Goal: Transaction & Acquisition: Purchase product/service

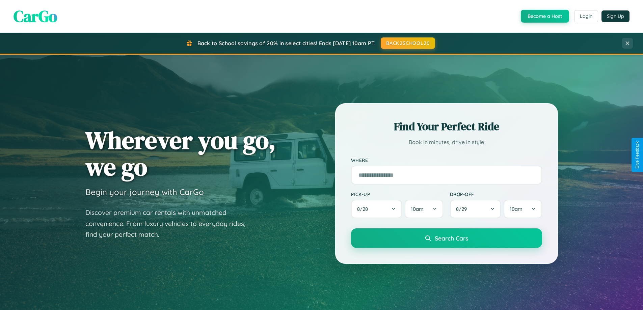
scroll to position [465, 0]
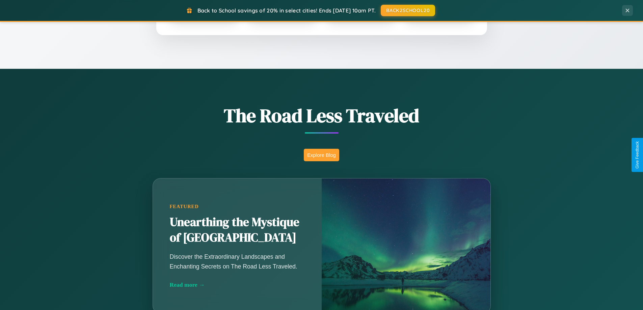
click at [322, 155] on button "Explore Blog" at bounding box center [321, 155] width 35 height 12
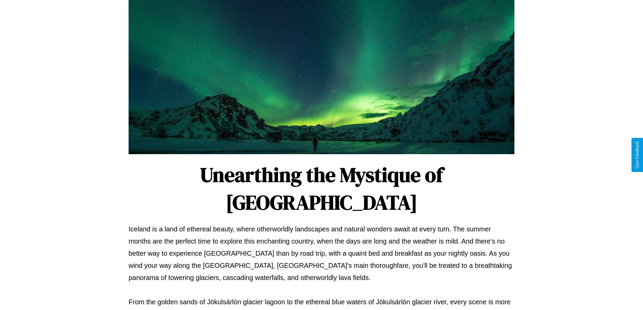
scroll to position [219, 0]
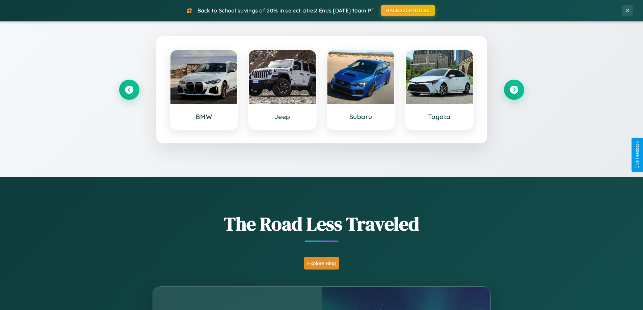
scroll to position [291, 0]
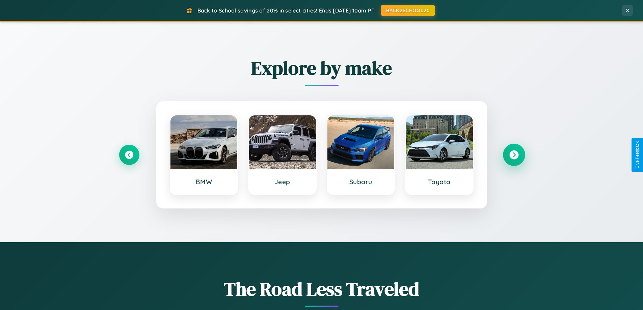
click at [514, 155] on icon at bounding box center [514, 155] width 9 height 9
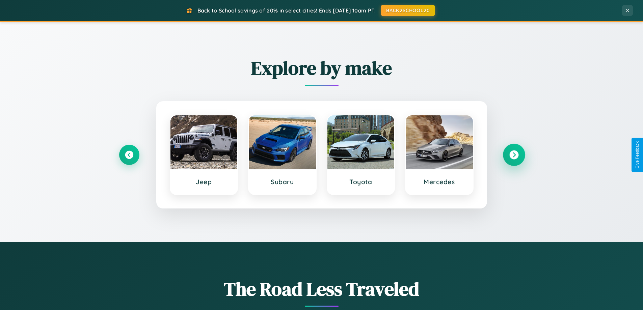
click at [514, 155] on icon at bounding box center [514, 155] width 9 height 9
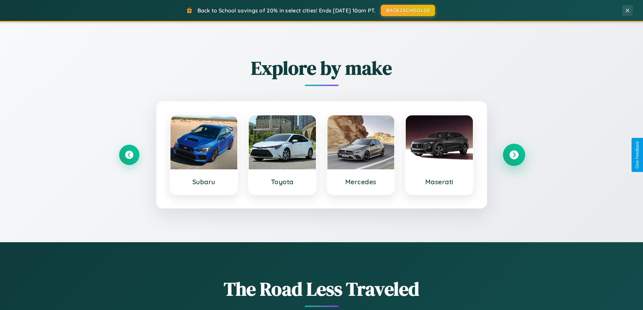
click at [514, 155] on icon at bounding box center [514, 155] width 9 height 9
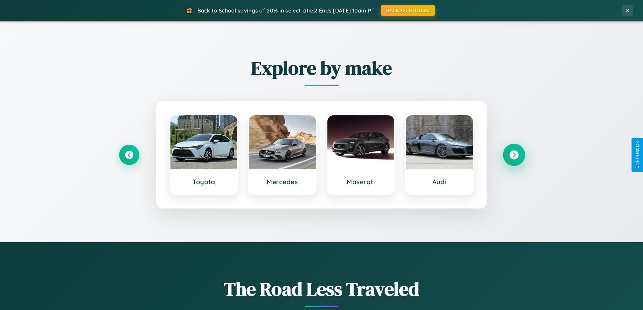
click at [514, 155] on icon at bounding box center [514, 155] width 9 height 9
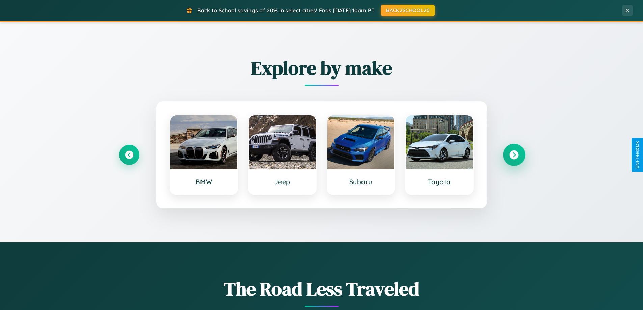
click at [514, 155] on icon at bounding box center [514, 155] width 9 height 9
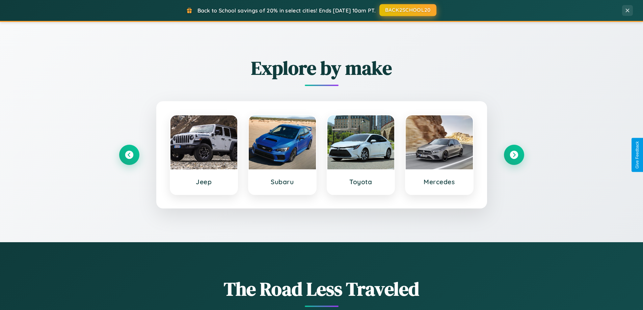
click at [408, 10] on button "BACK2SCHOOL20" at bounding box center [408, 10] width 57 height 12
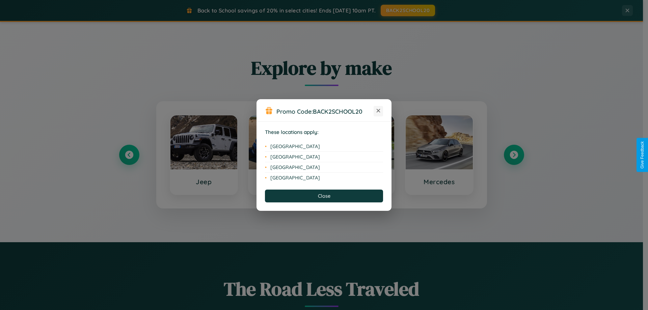
click at [379, 111] on icon at bounding box center [379, 111] width 4 height 4
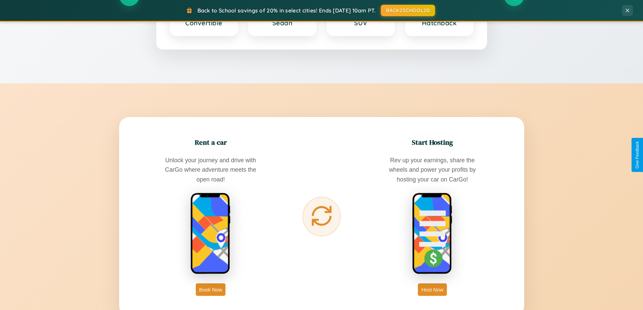
scroll to position [1085, 0]
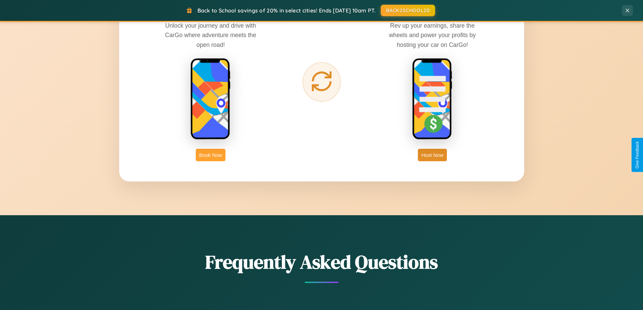
click at [211, 155] on button "Book Now" at bounding box center [211, 155] width 30 height 12
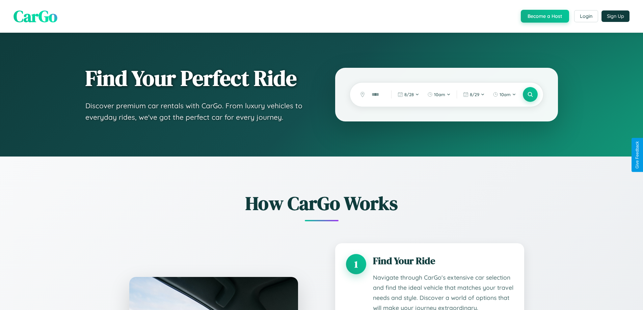
scroll to position [563, 0]
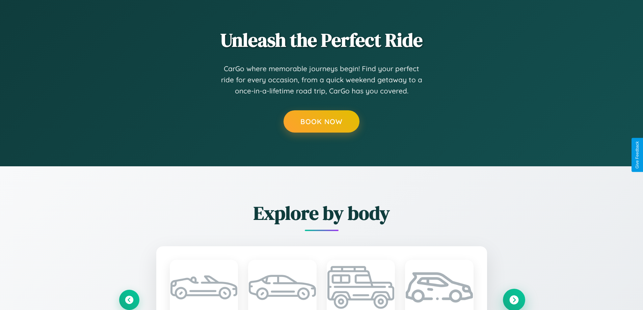
click at [514, 300] on icon at bounding box center [514, 300] width 9 height 9
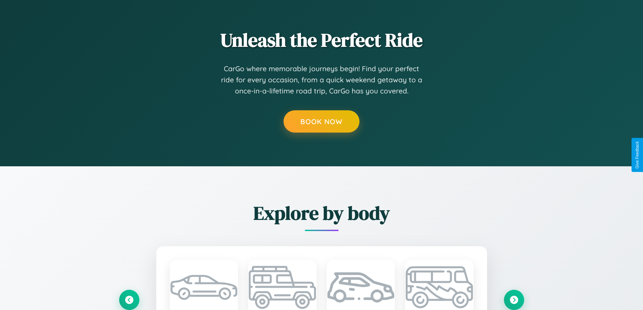
scroll to position [0, 0]
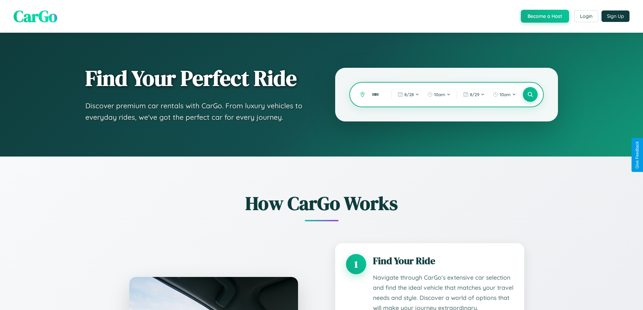
click at [377, 95] on input "text" at bounding box center [376, 95] width 16 height 12
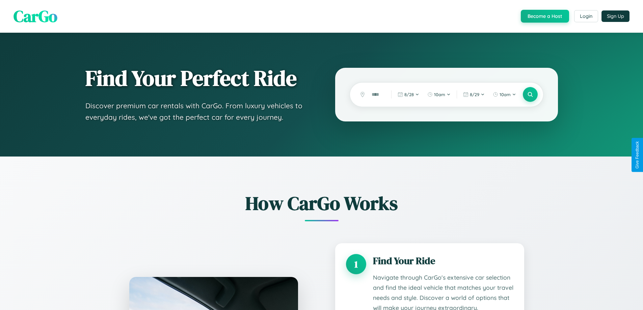
scroll to position [563, 0]
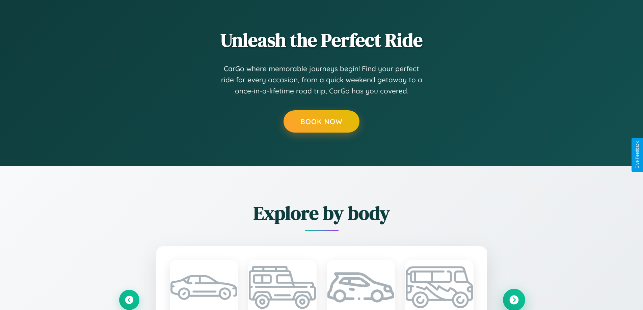
click at [514, 300] on icon at bounding box center [514, 300] width 9 height 9
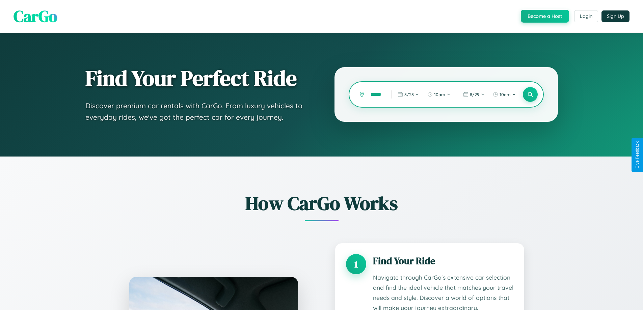
scroll to position [0, 4]
type input "******"
click at [530, 95] on icon at bounding box center [530, 95] width 6 height 6
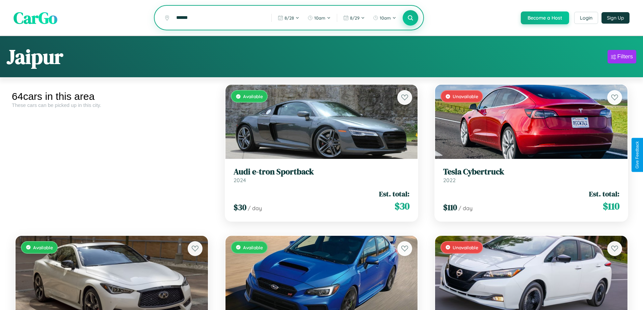
click at [410, 18] on icon at bounding box center [411, 18] width 6 height 6
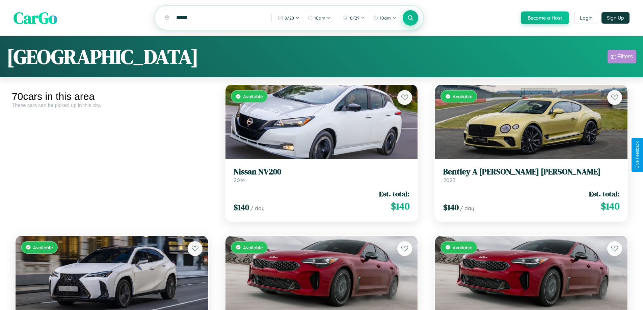
click at [622, 58] on div "Filters" at bounding box center [626, 56] width 16 height 7
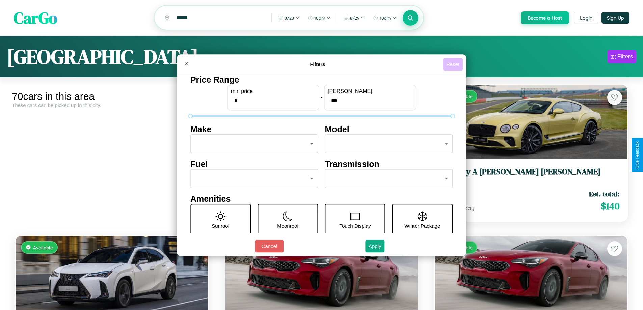
click at [454, 64] on button "Reset" at bounding box center [453, 64] width 20 height 12
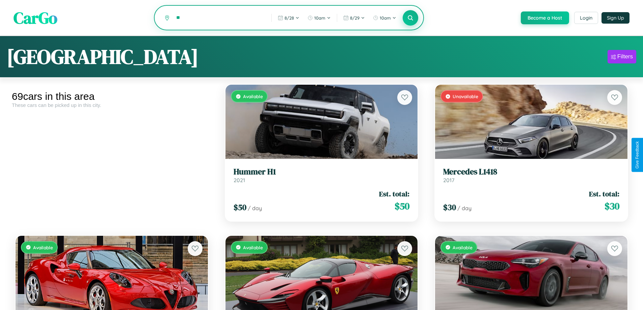
type input "*"
type input "*********"
click at [410, 18] on icon at bounding box center [411, 18] width 6 height 6
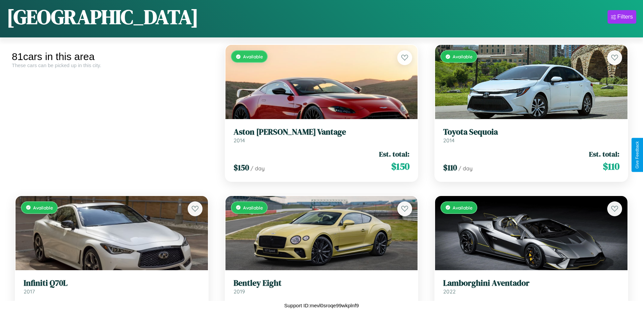
scroll to position [3725, 0]
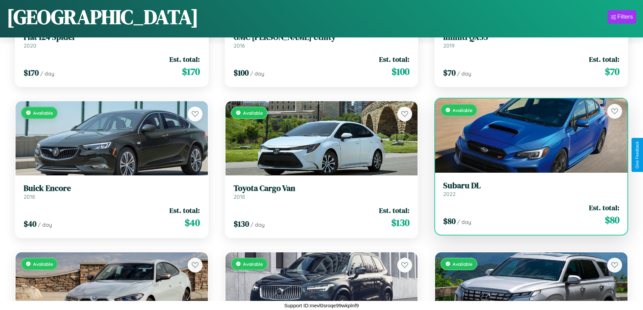
click at [527, 189] on h3 "Subaru DL" at bounding box center [531, 186] width 176 height 10
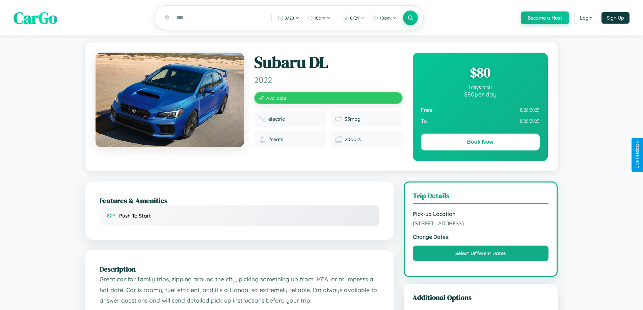
click at [480, 74] on div "$ 80" at bounding box center [480, 72] width 119 height 18
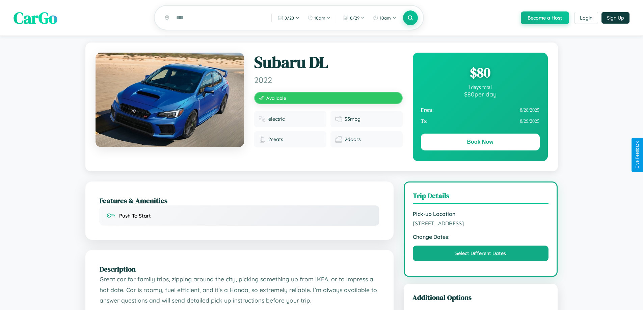
click at [480, 74] on div "$ 80" at bounding box center [480, 72] width 119 height 18
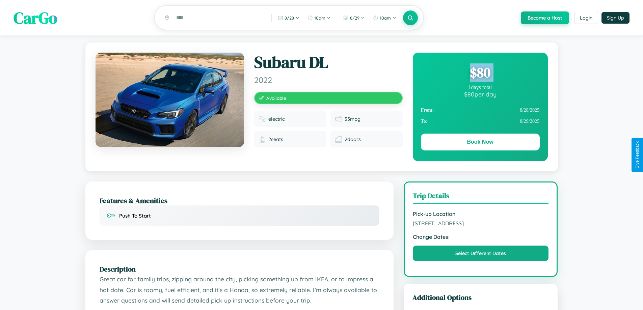
click at [480, 74] on div "$ 80" at bounding box center [480, 72] width 119 height 18
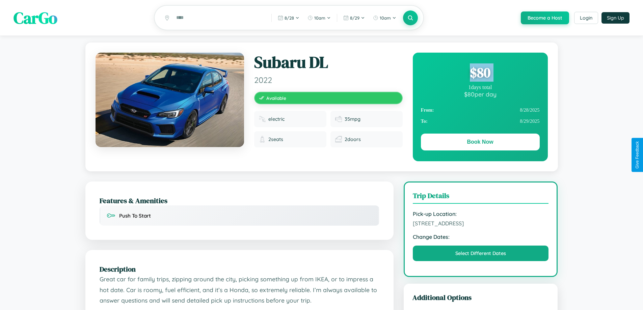
click at [480, 74] on div "$ 80" at bounding box center [480, 72] width 119 height 18
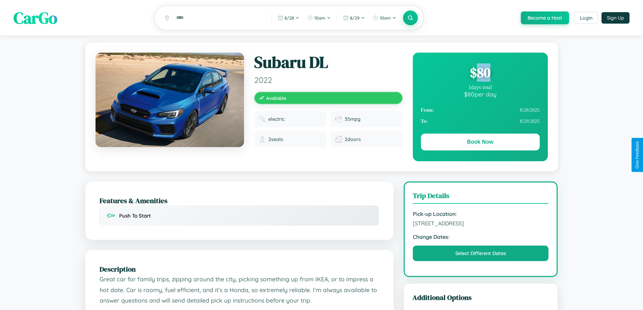
click at [480, 74] on div "$ 80" at bounding box center [480, 72] width 119 height 18
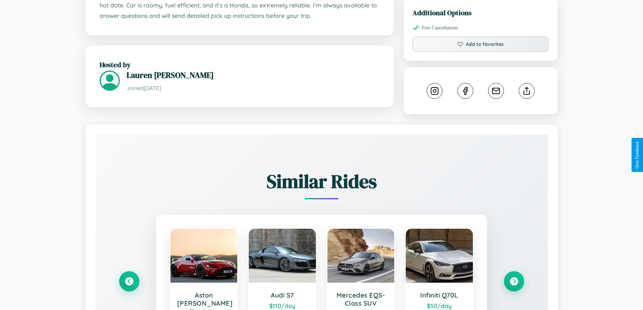
scroll to position [376, 0]
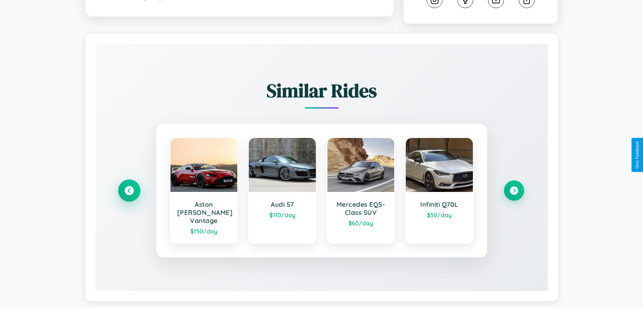
click at [129, 188] on icon at bounding box center [129, 190] width 9 height 9
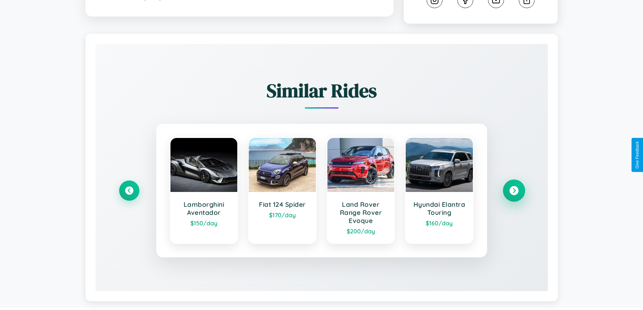
click at [514, 192] on icon at bounding box center [514, 190] width 9 height 9
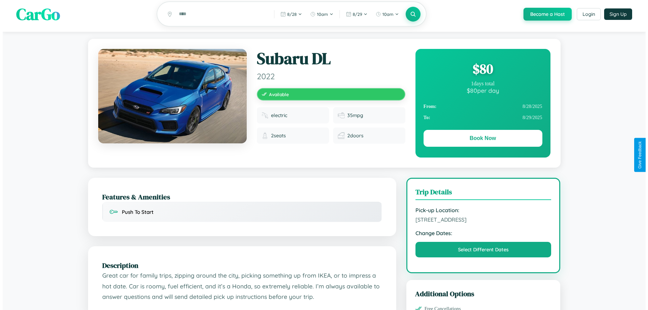
scroll to position [0, 0]
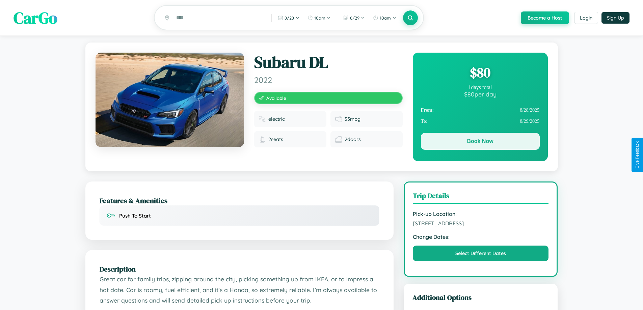
click at [480, 143] on button "Book Now" at bounding box center [480, 141] width 119 height 17
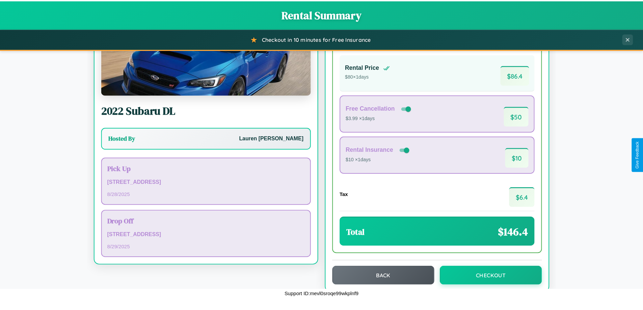
scroll to position [46, 0]
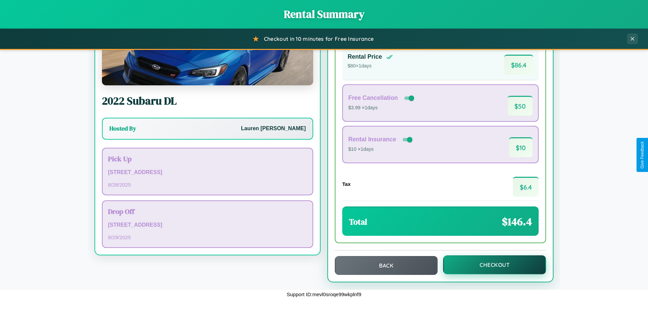
click at [490, 265] on button "Checkout" at bounding box center [494, 265] width 103 height 19
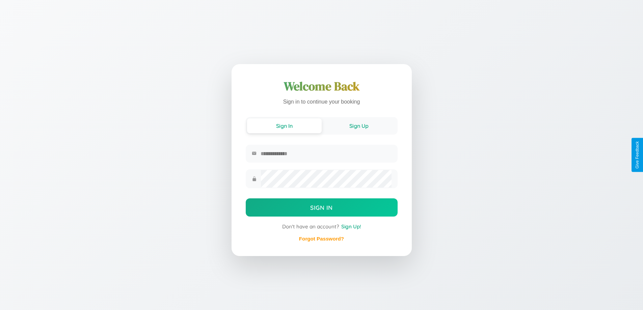
click at [359, 125] on button "Sign Up" at bounding box center [359, 126] width 75 height 15
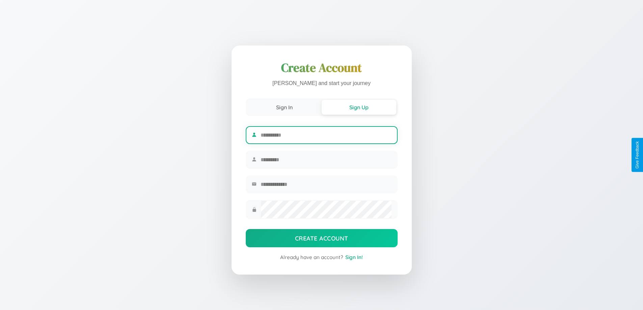
click at [326, 134] on input "text" at bounding box center [326, 135] width 131 height 17
type input "**********"
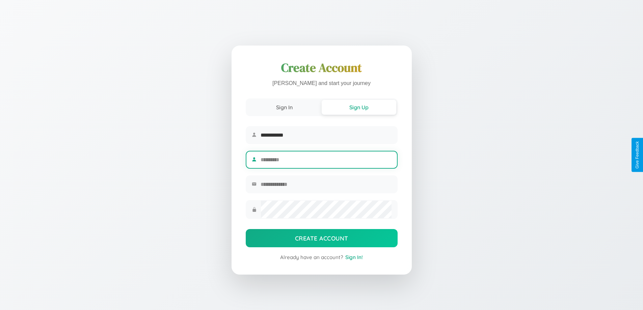
click at [326, 160] on input "text" at bounding box center [326, 160] width 131 height 17
type input "******"
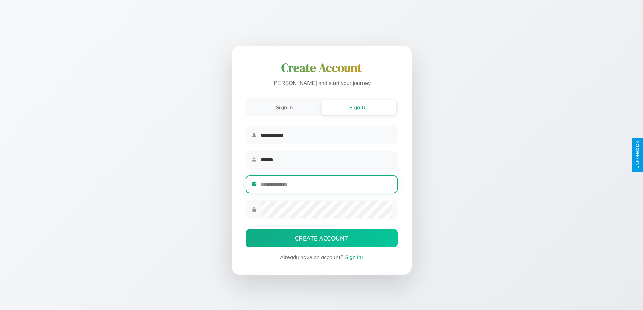
click at [326, 185] on input "email" at bounding box center [326, 184] width 131 height 17
type input "**********"
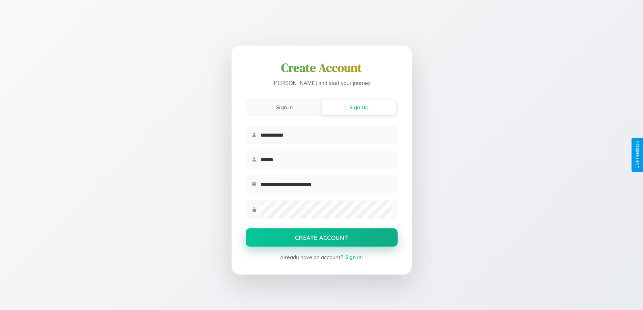
click at [322, 240] on button "Create Account" at bounding box center [322, 238] width 152 height 18
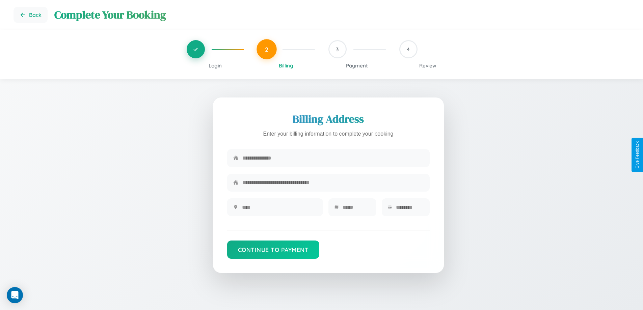
click at [333, 158] on input "text" at bounding box center [333, 158] width 181 height 17
type input "**********"
click at [279, 210] on input "text" at bounding box center [279, 207] width 75 height 17
type input "********"
click at [356, 210] on input "text" at bounding box center [357, 207] width 28 height 17
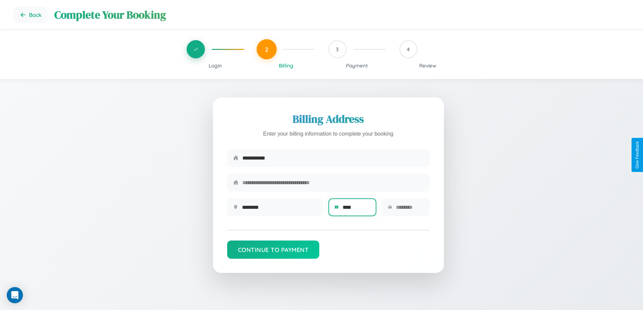
type input "****"
click at [410, 210] on input "text" at bounding box center [410, 207] width 28 height 17
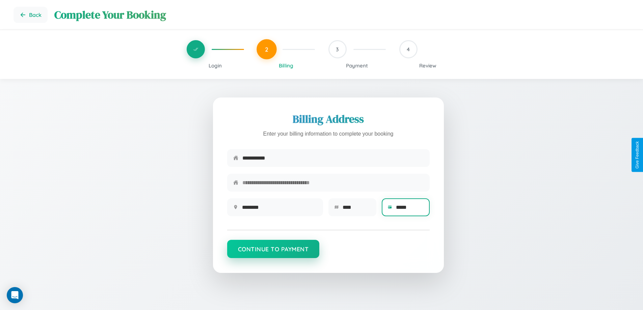
type input "*****"
click at [273, 253] on button "Continue to Payment" at bounding box center [273, 249] width 93 height 18
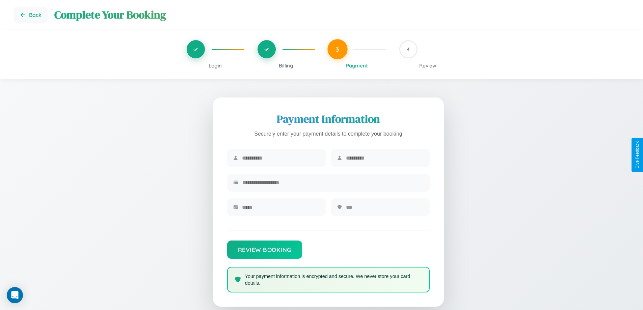
click at [281, 158] on input "text" at bounding box center [281, 158] width 78 height 17
type input "*******"
click at [385, 158] on input "text" at bounding box center [385, 158] width 78 height 17
type input "*****"
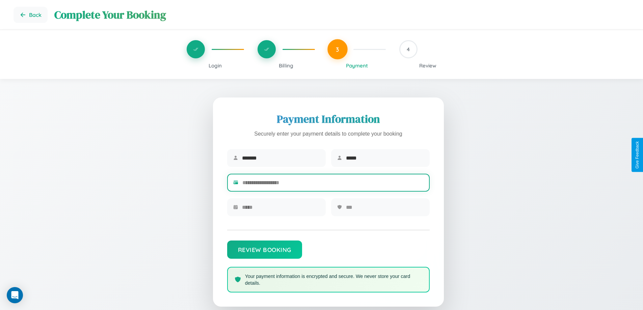
click at [333, 184] on input "text" at bounding box center [333, 183] width 181 height 17
type input "**********"
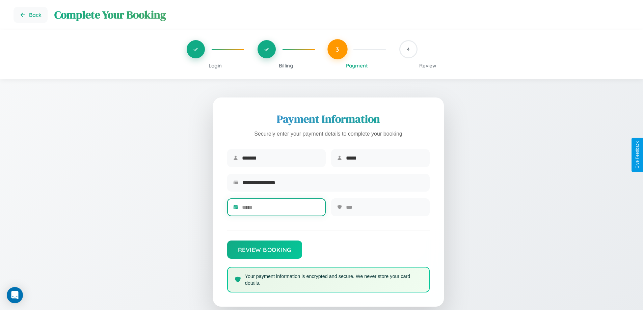
click at [281, 210] on input "text" at bounding box center [281, 207] width 78 height 17
type input "*****"
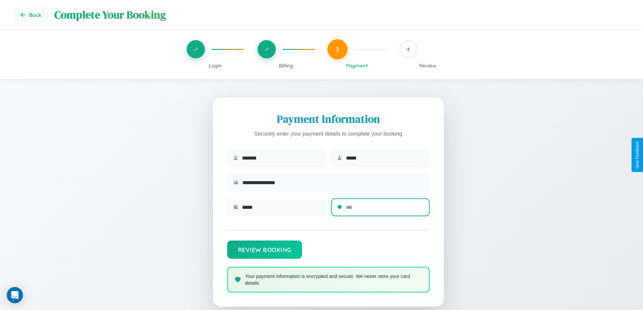
click at [385, 210] on input "text" at bounding box center [385, 207] width 78 height 17
type input "***"
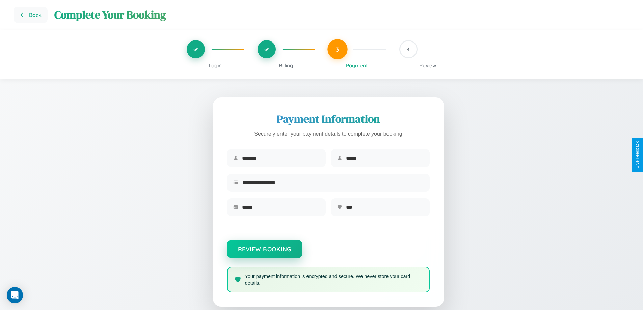
click at [264, 253] on button "Review Booking" at bounding box center [264, 249] width 75 height 18
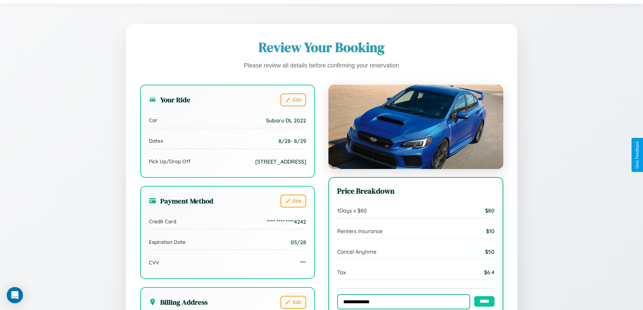
type input "**********"
click at [483, 302] on input "*****" at bounding box center [485, 302] width 20 height 10
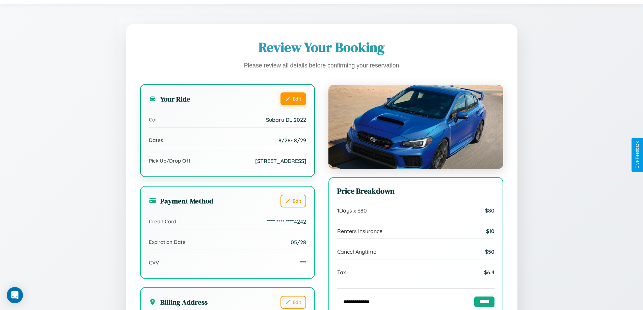
click at [293, 100] on button "Edit" at bounding box center [294, 99] width 26 height 13
click at [293, 99] on button "Edit" at bounding box center [294, 99] width 26 height 13
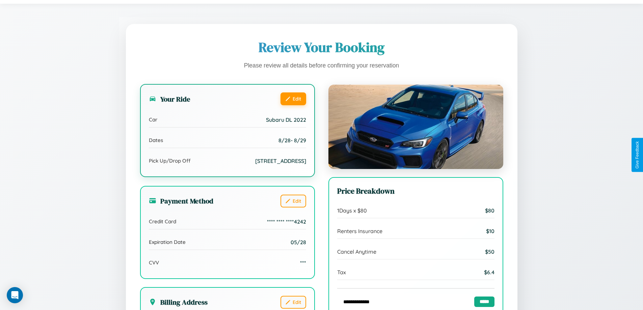
click at [293, 99] on button "Edit" at bounding box center [294, 99] width 26 height 13
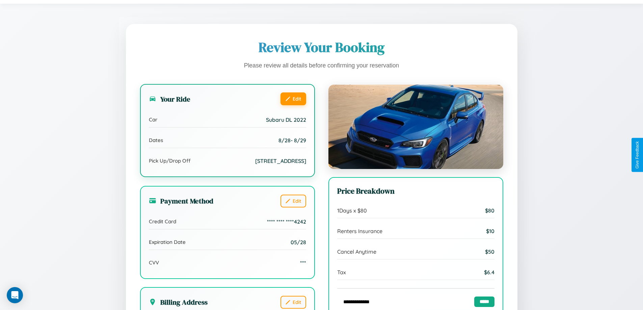
click at [293, 99] on button "Edit" at bounding box center [294, 99] width 26 height 13
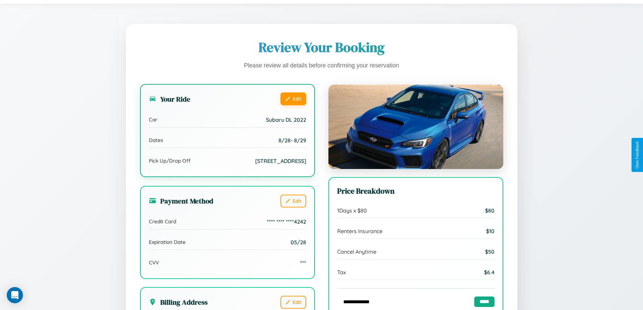
click at [293, 99] on button "Edit" at bounding box center [294, 99] width 26 height 13
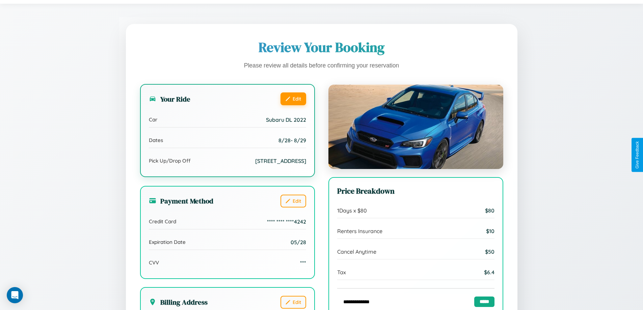
click at [293, 99] on button "Edit" at bounding box center [294, 99] width 26 height 13
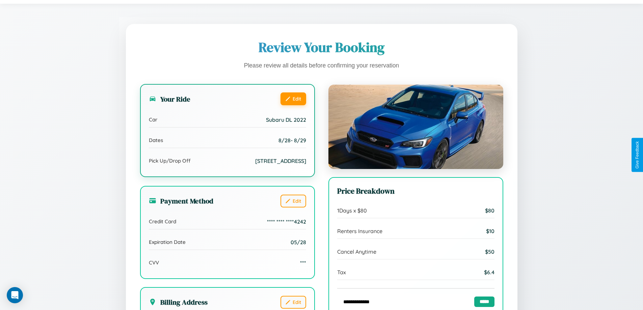
scroll to position [207, 0]
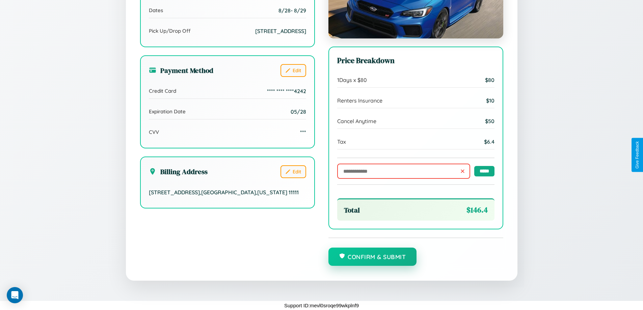
click at [373, 257] on button "Confirm & Submit" at bounding box center [373, 257] width 88 height 18
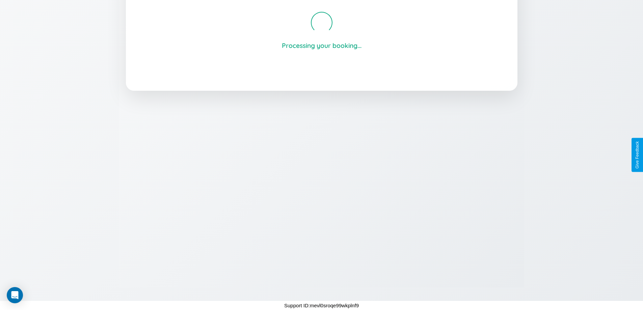
scroll to position [129, 0]
